Goal: Transaction & Acquisition: Book appointment/travel/reservation

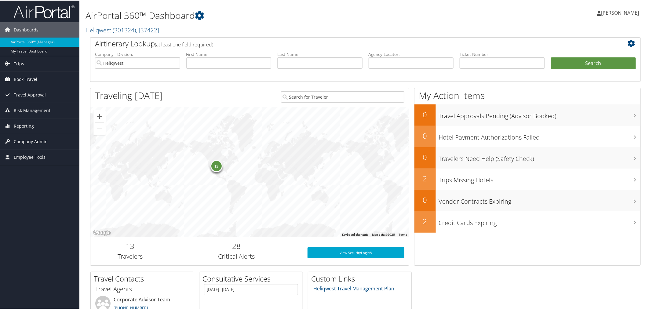
click at [28, 78] on span "Book Travel" at bounding box center [26, 78] width 24 height 15
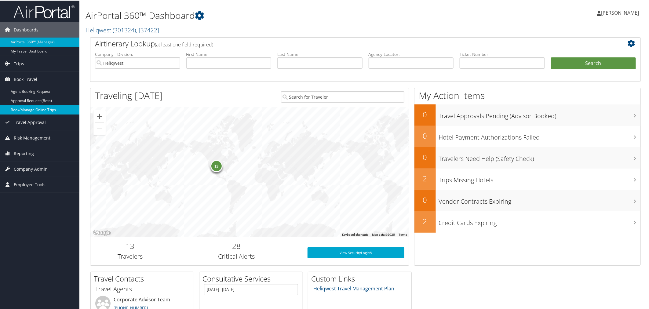
click at [31, 109] on link "Book/Manage Online Trips" at bounding box center [39, 109] width 79 height 9
